Goal: Check status: Check status

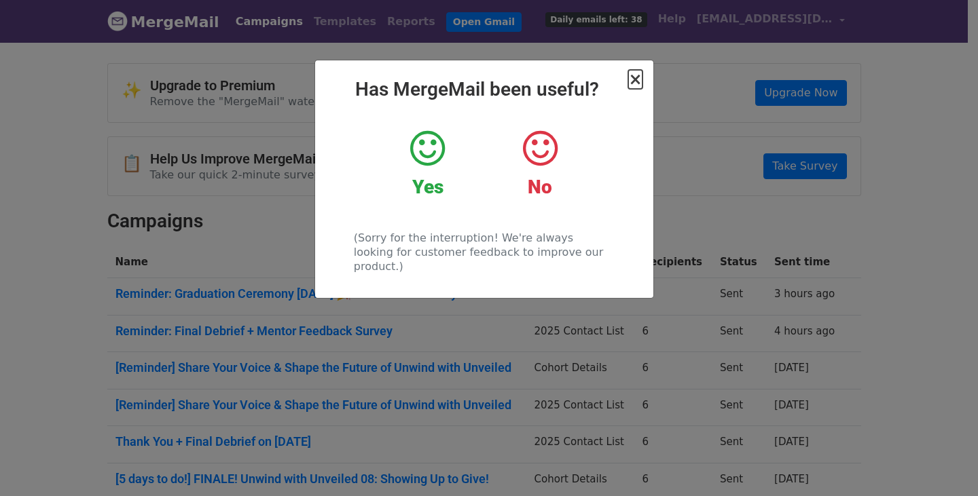
click at [635, 77] on span "×" at bounding box center [635, 79] width 14 height 19
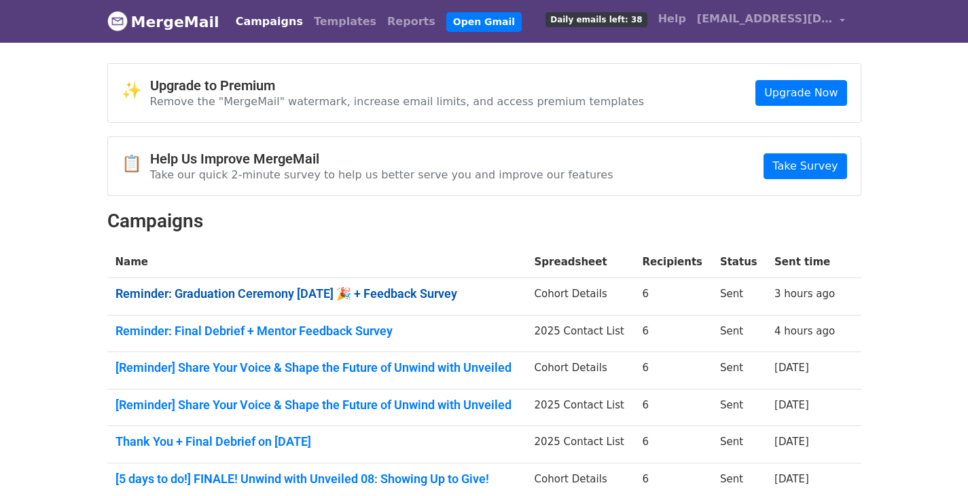
click at [289, 293] on link "Reminder: Graduation Ceremony Tomorrow 🎉 + Feedback Survey" at bounding box center [316, 294] width 403 height 15
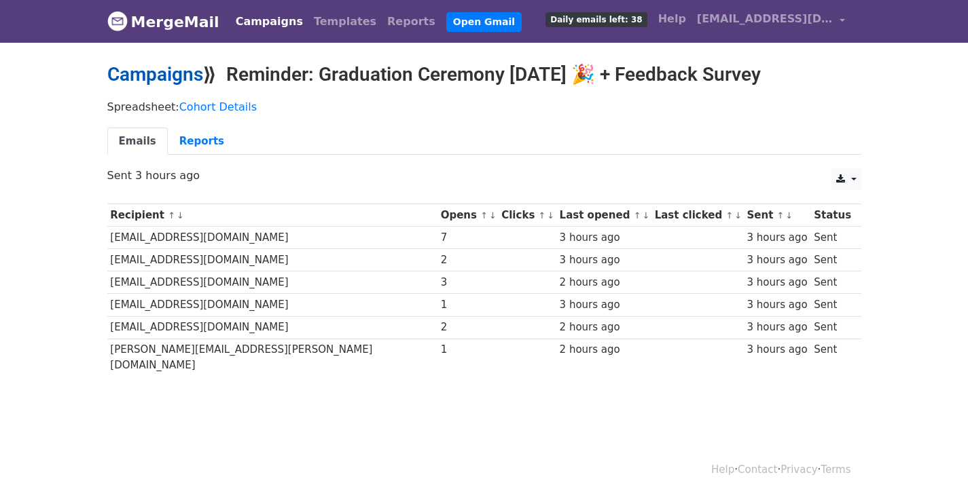
click at [151, 77] on link "Campaigns" at bounding box center [155, 74] width 96 height 22
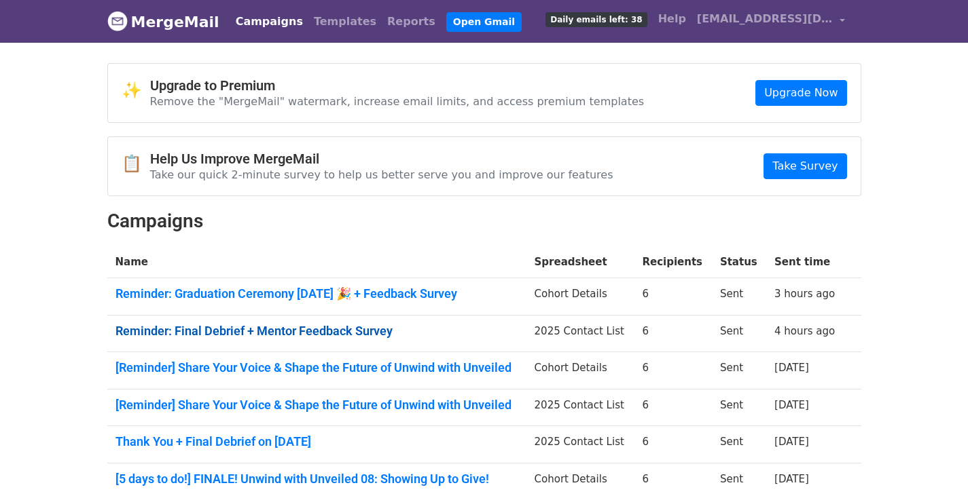
click at [285, 325] on link "Reminder: Final Debrief + Mentor Feedback Survey" at bounding box center [316, 331] width 403 height 15
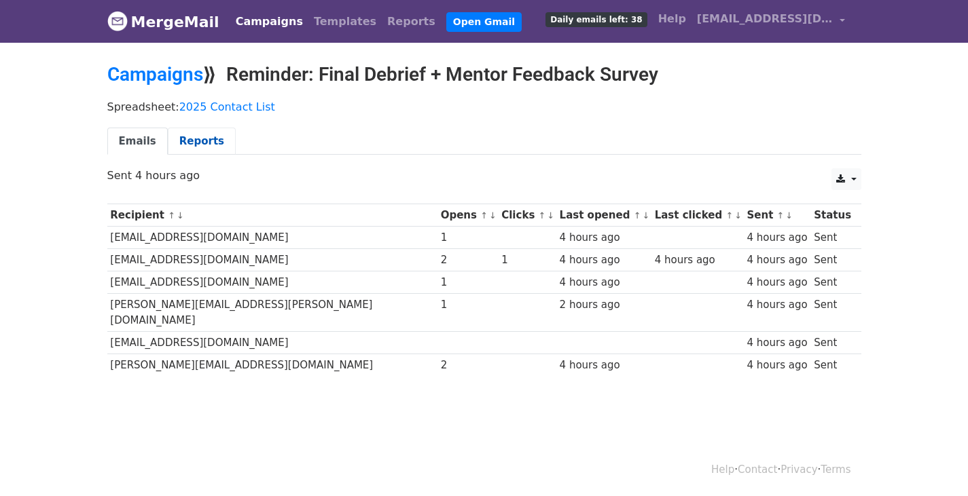
click at [198, 144] on link "Reports" at bounding box center [202, 142] width 68 height 28
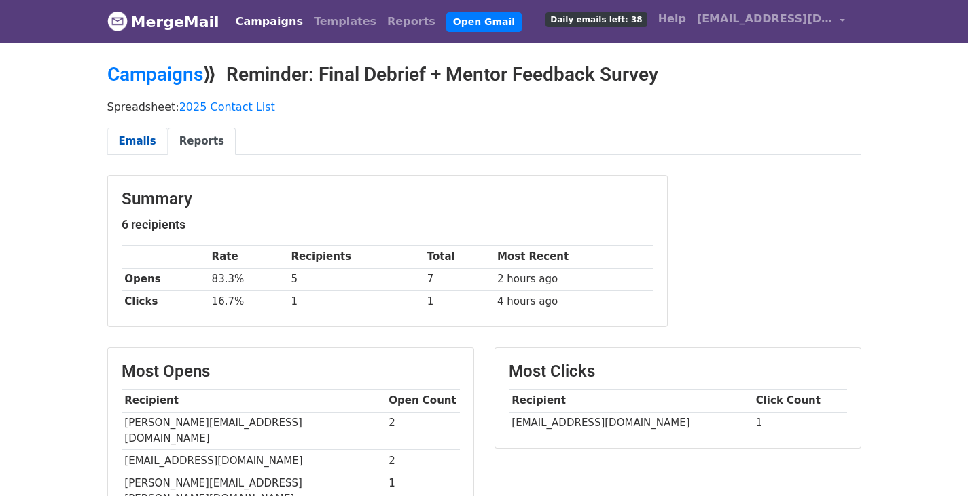
click at [138, 134] on link "Emails" at bounding box center [137, 142] width 60 height 28
